Goal: Task Accomplishment & Management: Complete application form

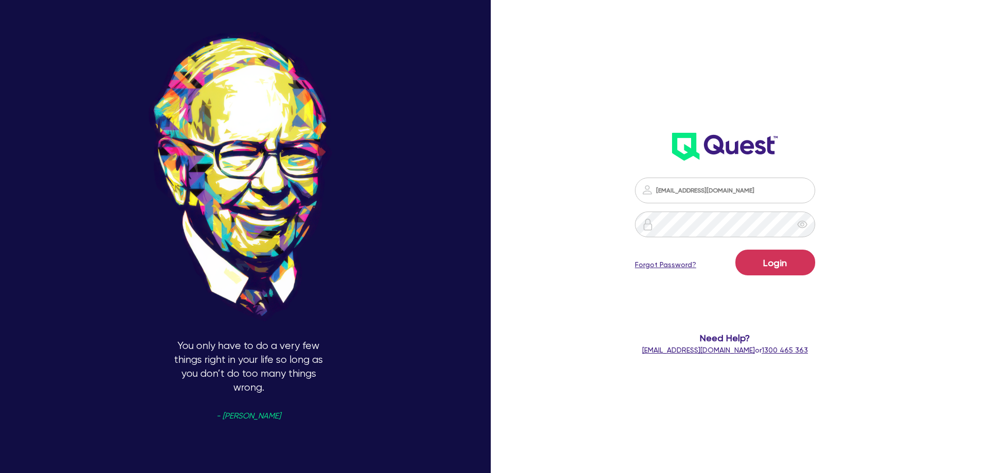
click at [797, 264] on button "Login" at bounding box center [776, 263] width 80 height 26
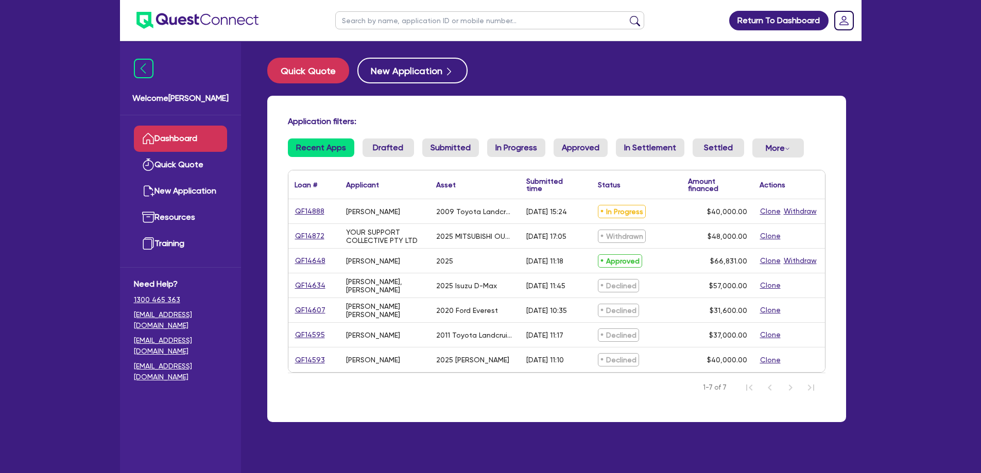
click at [352, 215] on div "[PERSON_NAME]" at bounding box center [373, 212] width 54 height 8
click at [313, 209] on link "QF14888" at bounding box center [310, 212] width 30 height 12
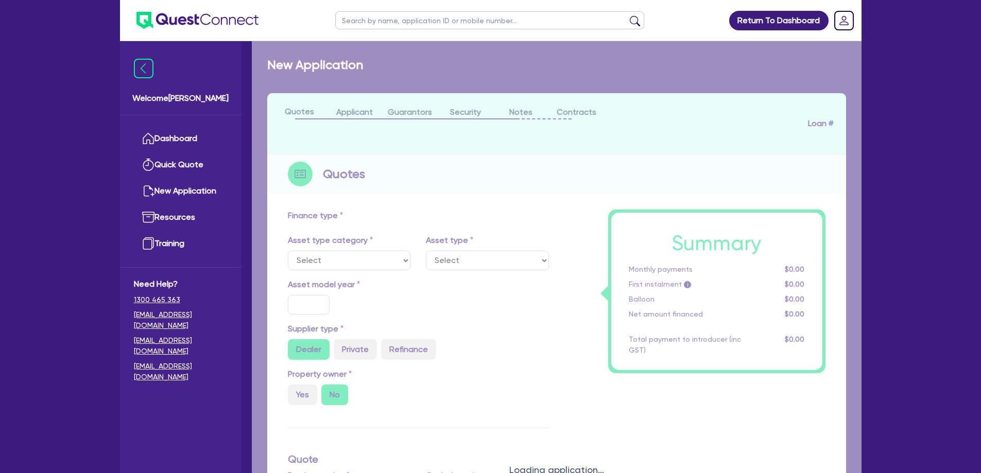
select select "CARS_AND_LIGHT_TRUCKS"
type input "2009"
radio input "false"
radio input "true"
type input "52,500"
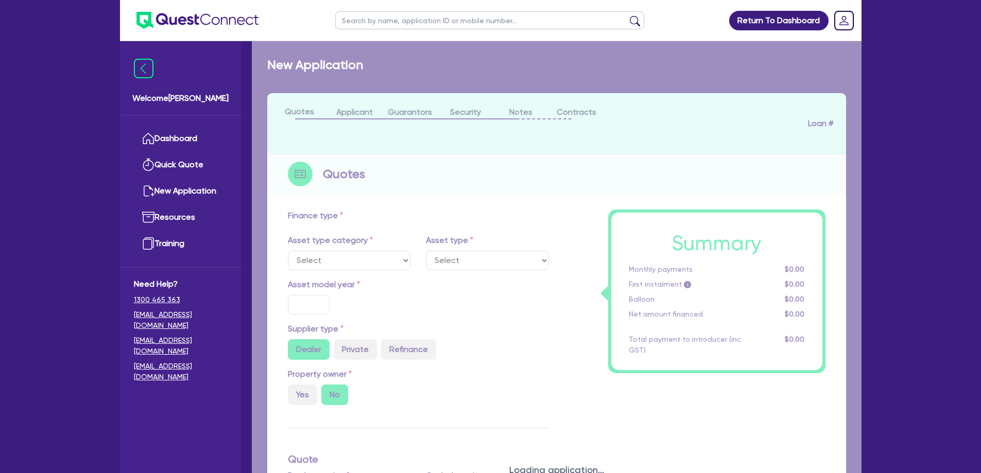
type input "12,500"
type input "20"
type input "10,500"
type input "10"
type input "4,000"
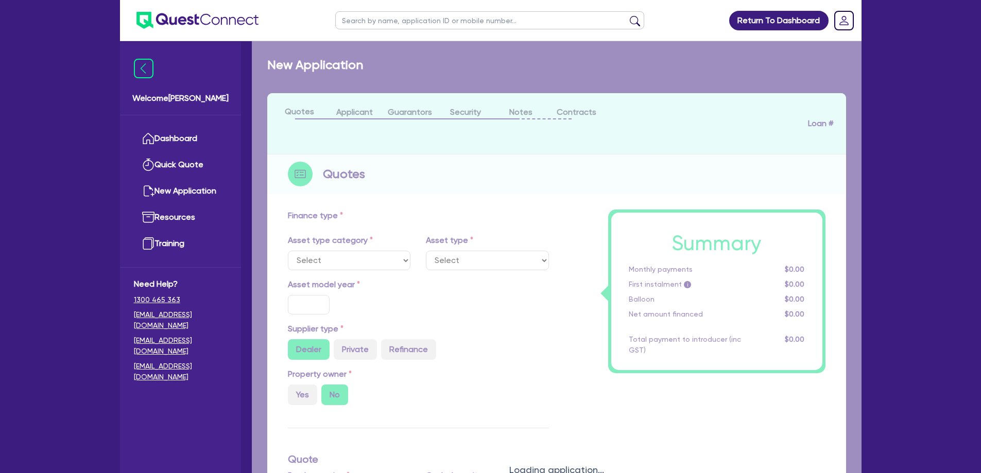
type input "17.99"
select select "PASSENGER_VEHICLES"
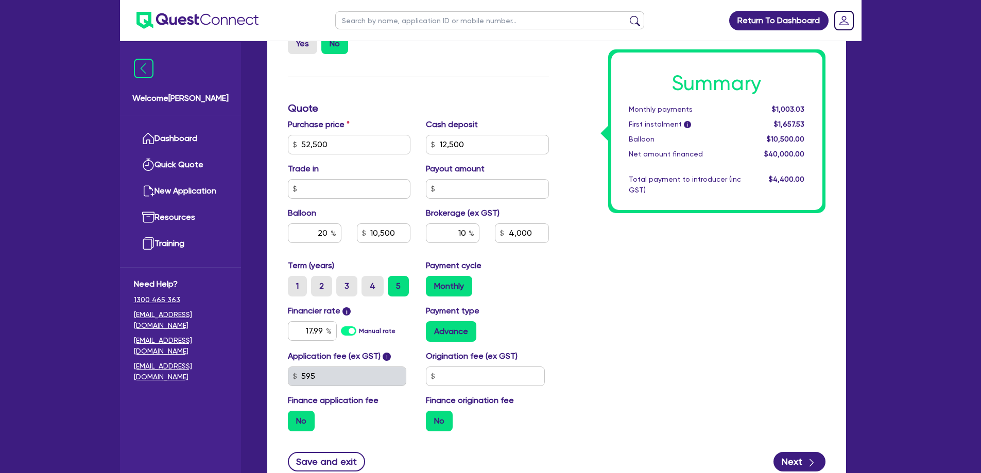
scroll to position [403, 0]
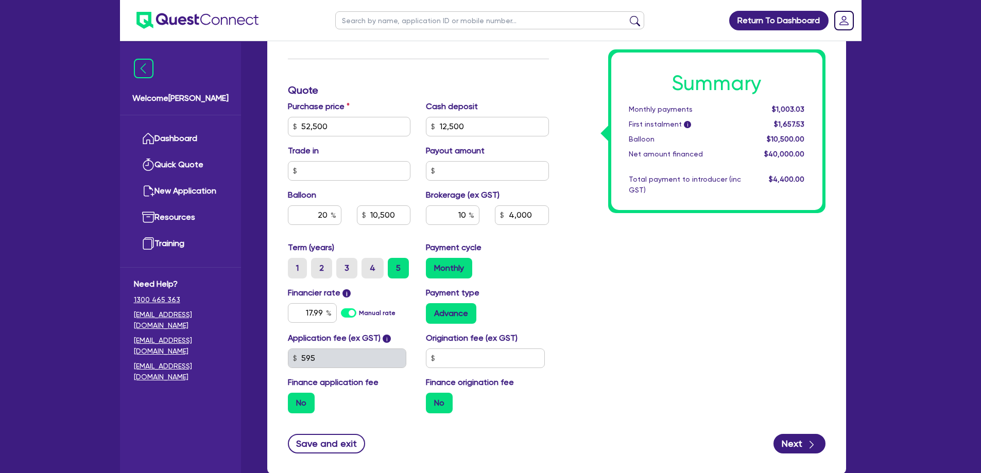
click at [585, 313] on div "Summary Monthly payments $1,003.03 First instalment i $1,657.53 Balloon $10,500…" at bounding box center [695, 121] width 277 height 602
click at [720, 314] on div "Summary Monthly payments $1,003.03 First instalment i $1,657.53 Balloon $10,500…" at bounding box center [695, 121] width 277 height 602
drag, startPoint x: 285, startPoint y: 79, endPoint x: 474, endPoint y: 101, distance: 190.9
click at [474, 101] on div "Finance type Chattel Mortgage Asset type category Select Cars and light trucks …" at bounding box center [418, 121] width 277 height 602
click at [487, 100] on div "Cash deposit 12,500" at bounding box center [487, 118] width 139 height 36
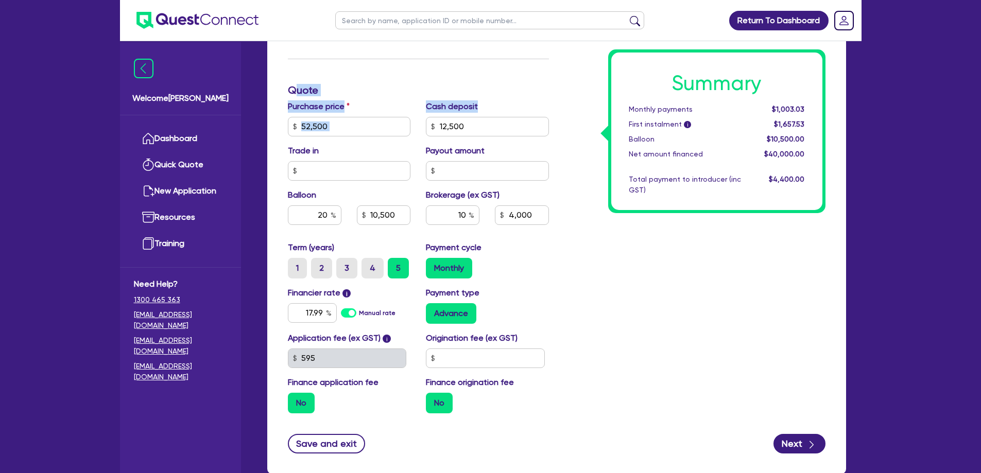
drag, startPoint x: 490, startPoint y: 93, endPoint x: 289, endPoint y: 73, distance: 202.4
click at [291, 74] on div "Finance type Chattel Mortgage Asset type category Select Cars and light trucks …" at bounding box center [418, 121] width 277 height 602
click at [289, 84] on h3 "Quote" at bounding box center [418, 90] width 261 height 12
drag, startPoint x: 287, startPoint y: 73, endPoint x: 516, endPoint y: 98, distance: 230.2
click at [516, 98] on div "Finance type Chattel Mortgage Asset type category Select Cars and light trucks …" at bounding box center [418, 121] width 277 height 602
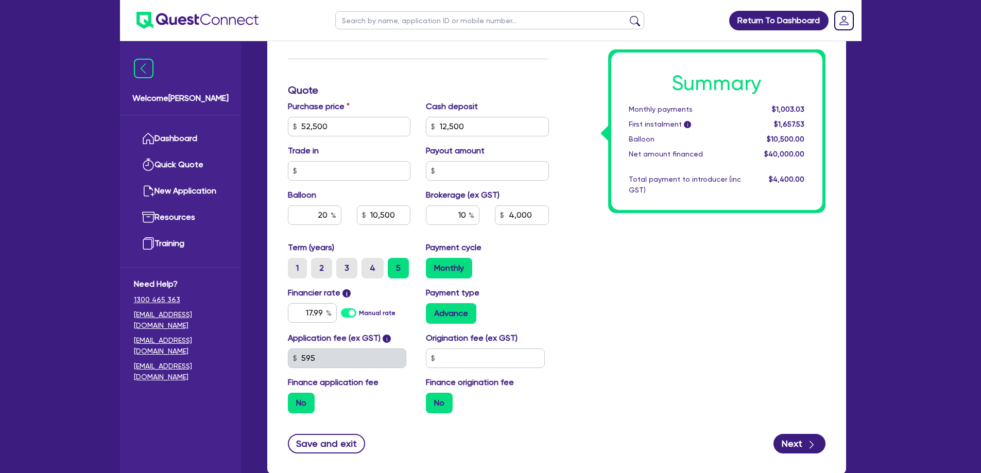
click at [523, 100] on div "Cash deposit 12,500" at bounding box center [487, 118] width 139 height 36
drag, startPoint x: 523, startPoint y: 99, endPoint x: 269, endPoint y: 75, distance: 255.6
click at [268, 77] on div "Finance type Chattel Mortgage Asset type category Select Cars and light trucks …" at bounding box center [556, 145] width 579 height 660
click at [269, 75] on div "Finance type Chattel Mortgage Asset type category Select Cars and light trucks …" at bounding box center [556, 145] width 579 height 660
drag, startPoint x: 269, startPoint y: 75, endPoint x: 513, endPoint y: 90, distance: 244.1
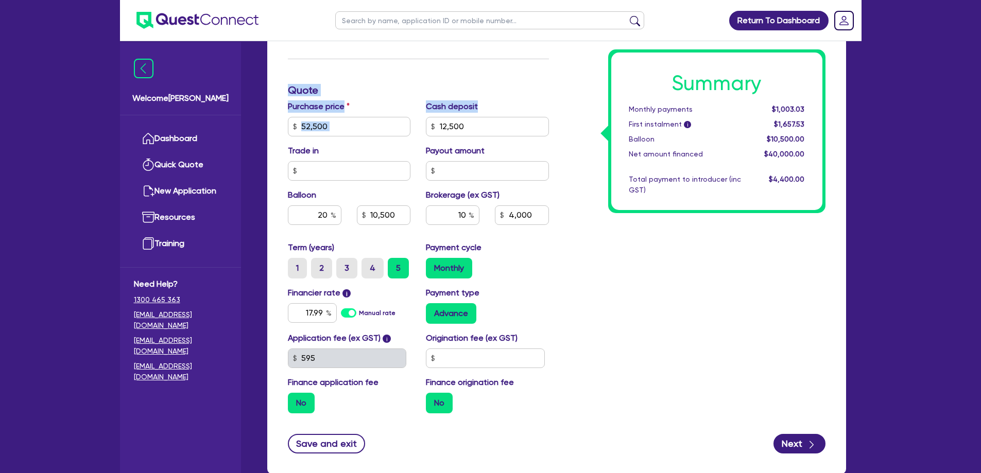
click at [512, 90] on div "Finance type Chattel Mortgage Asset type category Select Cars and light trucks …" at bounding box center [556, 145] width 579 height 660
click at [513, 100] on div "Cash deposit 12,500" at bounding box center [487, 118] width 139 height 36
drag, startPoint x: 513, startPoint y: 90, endPoint x: 281, endPoint y: 61, distance: 233.7
click at [281, 61] on div "Finance type Chattel Mortgage Asset type category Select Cars and light trucks …" at bounding box center [418, 121] width 277 height 602
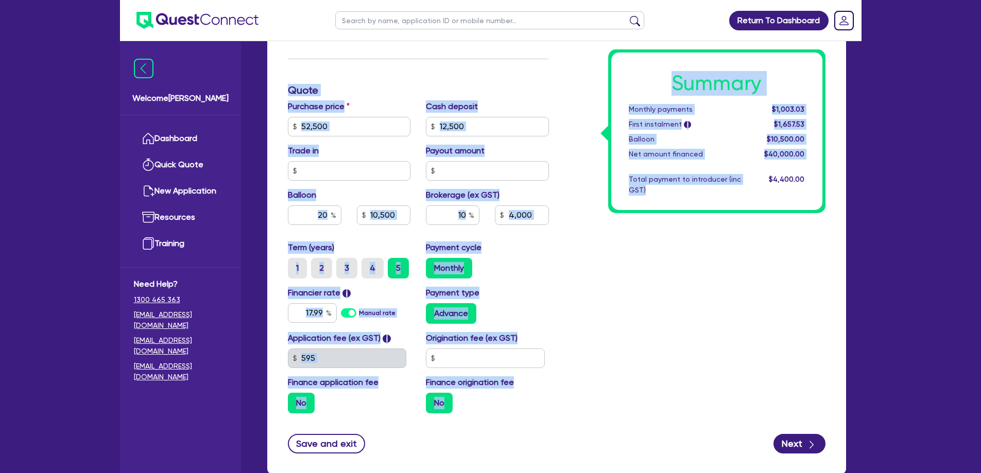
drag, startPoint x: 281, startPoint y: 61, endPoint x: 702, endPoint y: 369, distance: 521.4
click at [702, 369] on div "Finance type Chattel Mortgage Asset type category Select Cars and light trucks …" at bounding box center [556, 121] width 553 height 602
click at [702, 369] on div "Summary Monthly payments $1,003.03 First instalment i $1,657.53 Balloon $10,500…" at bounding box center [695, 121] width 277 height 602
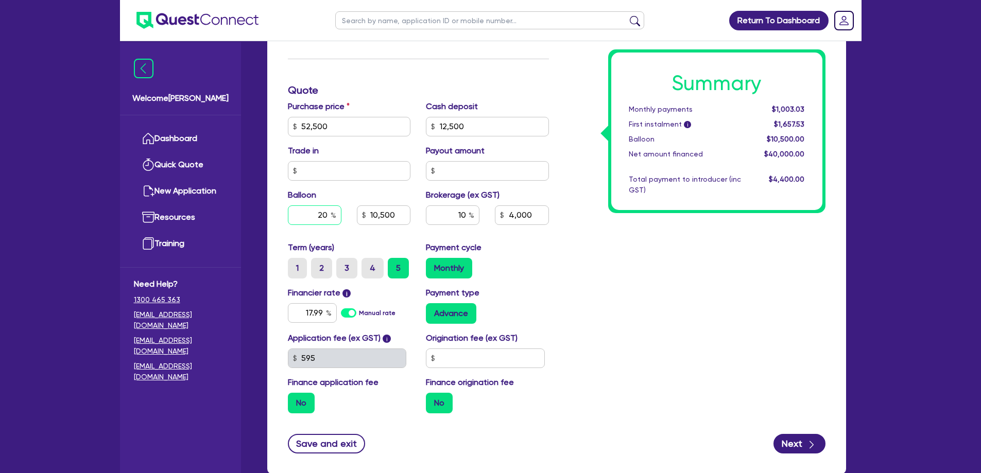
click at [314, 206] on input "20" at bounding box center [315, 216] width 54 height 20
type input "52,500"
type input "12,500"
type input "10,500"
type input "4,000"
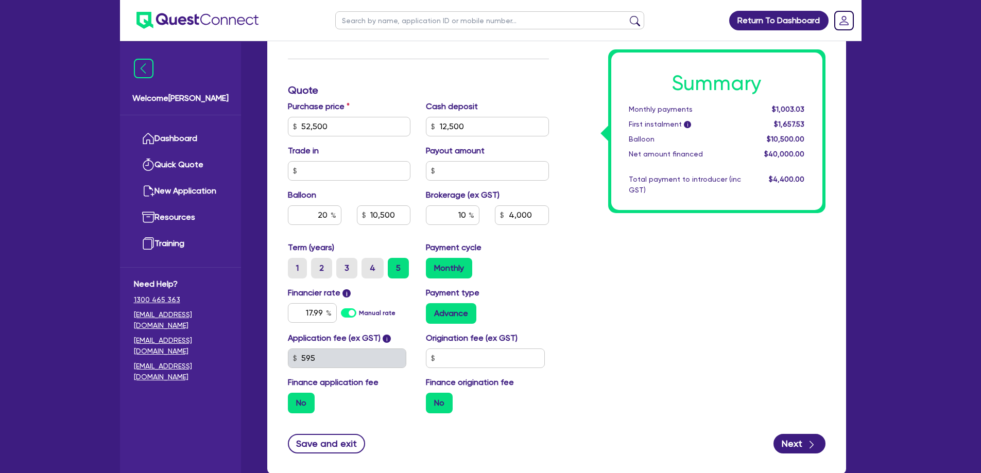
click at [634, 332] on div "Summary Monthly payments $1,003.03 First instalment i $1,657.53 Balloon $10,500…" at bounding box center [695, 121] width 277 height 602
type input "52,500"
type input "12,500"
type input "10,500"
type input "4,000"
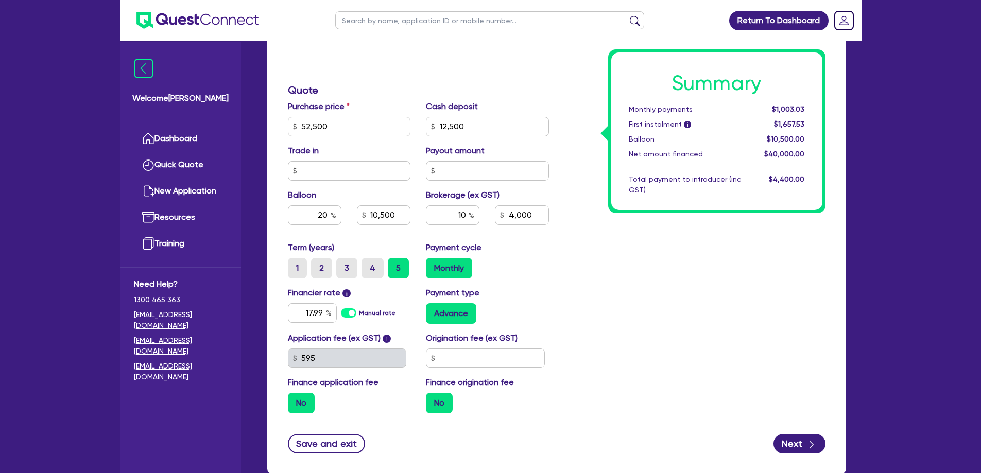
click at [692, 349] on div "Summary Monthly payments $1,003.03 First instalment i $1,657.53 Balloon $10,500…" at bounding box center [695, 121] width 277 height 602
